Goal: Task Accomplishment & Management: Use online tool/utility

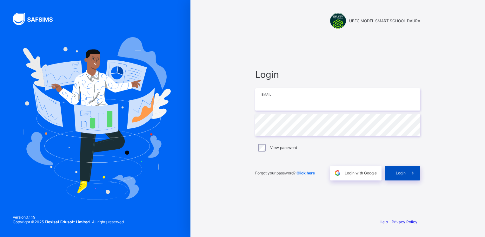
type input "**********"
click at [399, 172] on span "Login" at bounding box center [401, 172] width 10 height 5
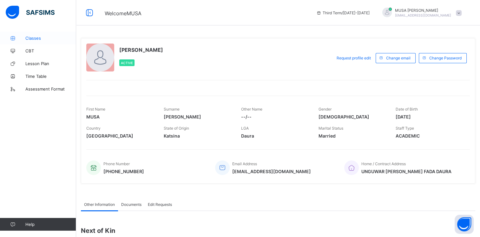
click at [31, 37] on span "Classes" at bounding box center [50, 38] width 51 height 5
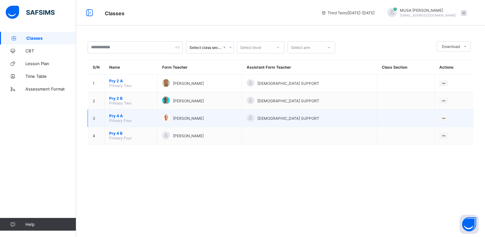
click at [195, 121] on div "[PERSON_NAME]" at bounding box center [199, 118] width 75 height 9
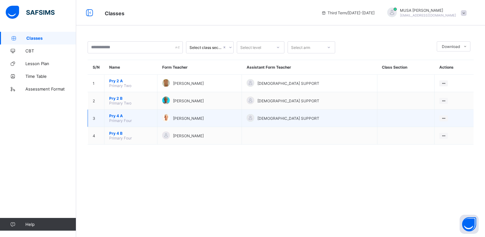
click at [112, 118] on span "Pry 4 A" at bounding box center [130, 115] width 43 height 5
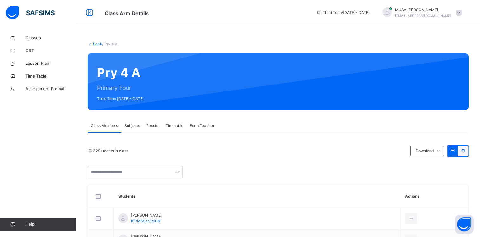
click at [131, 128] on span "Subjects" at bounding box center [132, 126] width 16 height 6
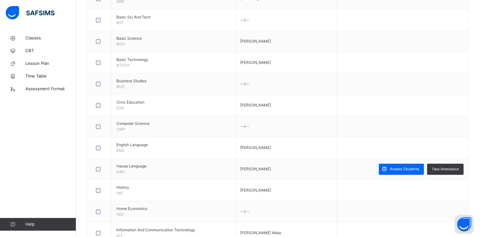
scroll to position [216, 0]
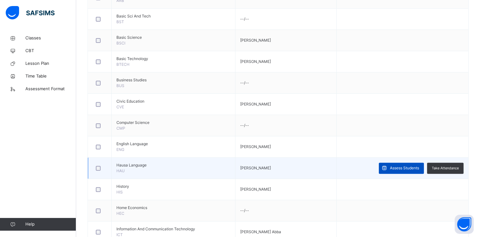
click at [405, 169] on span "Assess Students" at bounding box center [404, 168] width 29 height 6
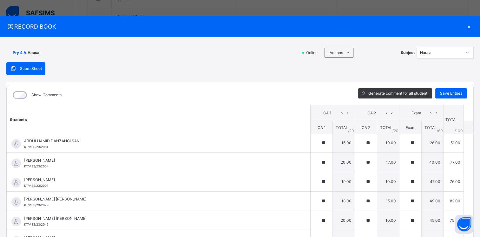
scroll to position [0, 0]
click at [466, 25] on div "×" at bounding box center [469, 26] width 10 height 9
